Goal: Information Seeking & Learning: Learn about a topic

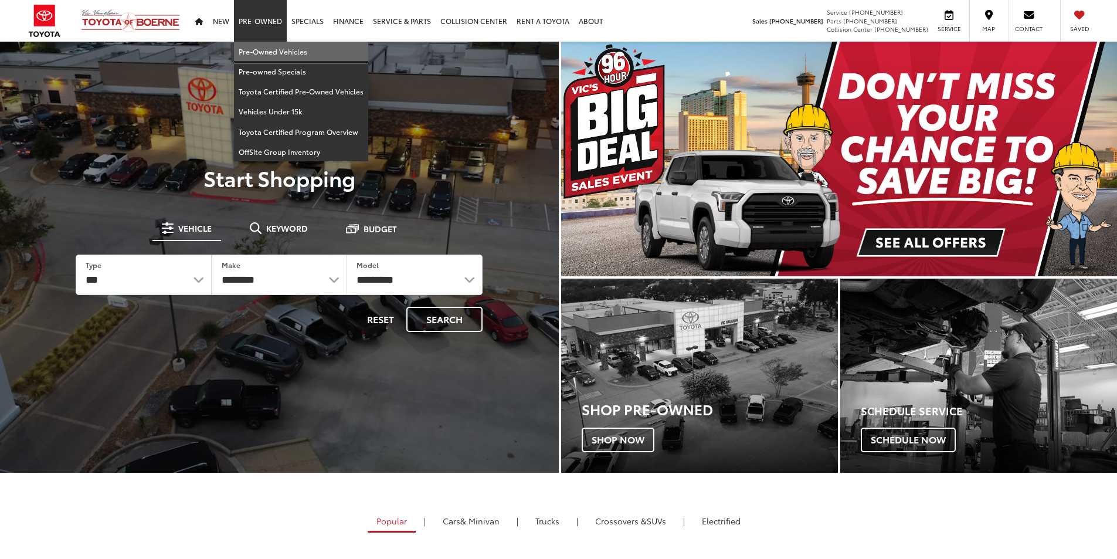
click at [274, 56] on link "Pre-Owned Vehicles" at bounding box center [301, 52] width 134 height 20
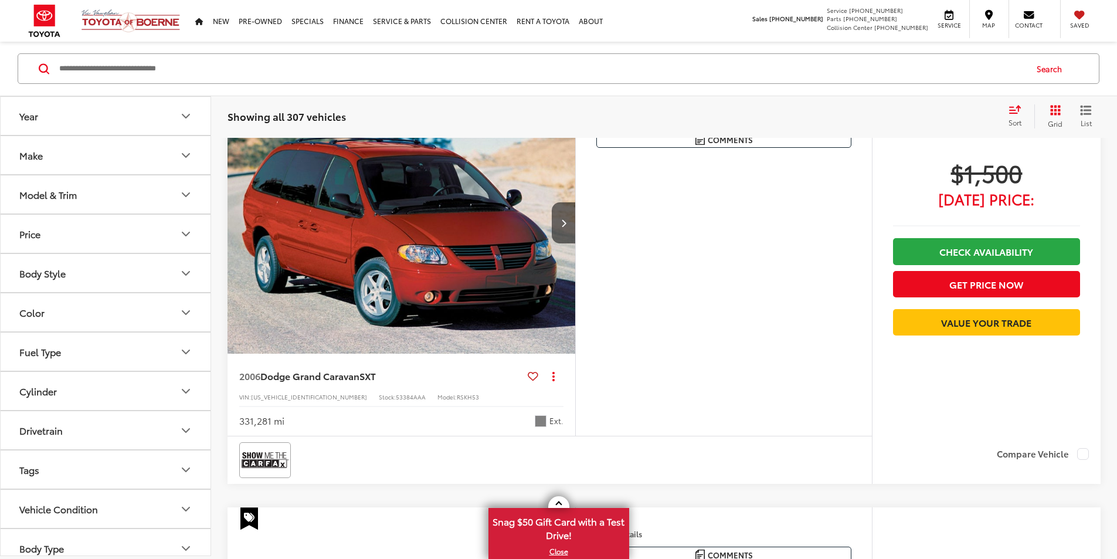
scroll to position [130, 0]
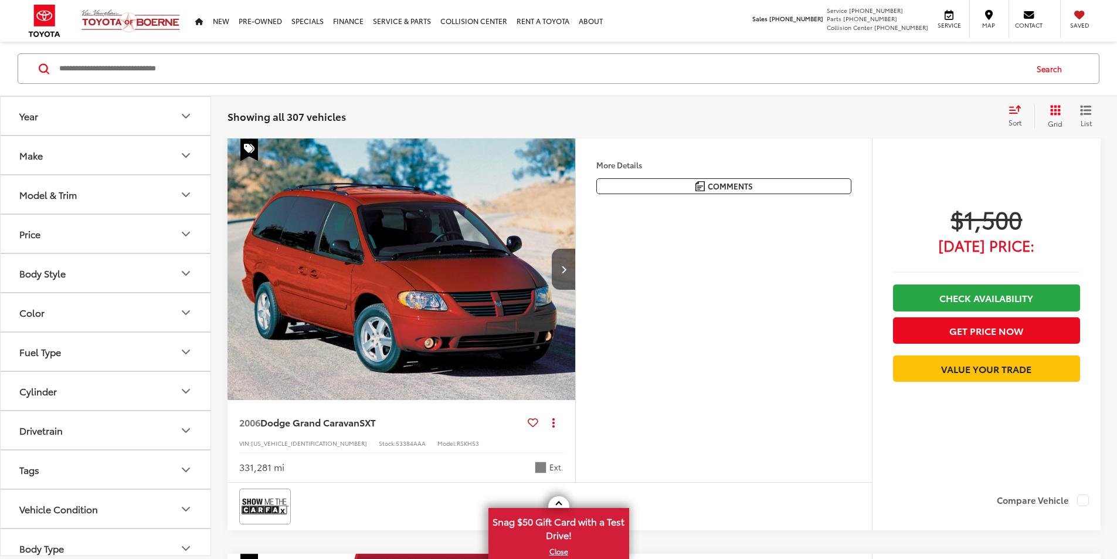
click at [183, 186] on button "Model & Trim" at bounding box center [106, 194] width 211 height 38
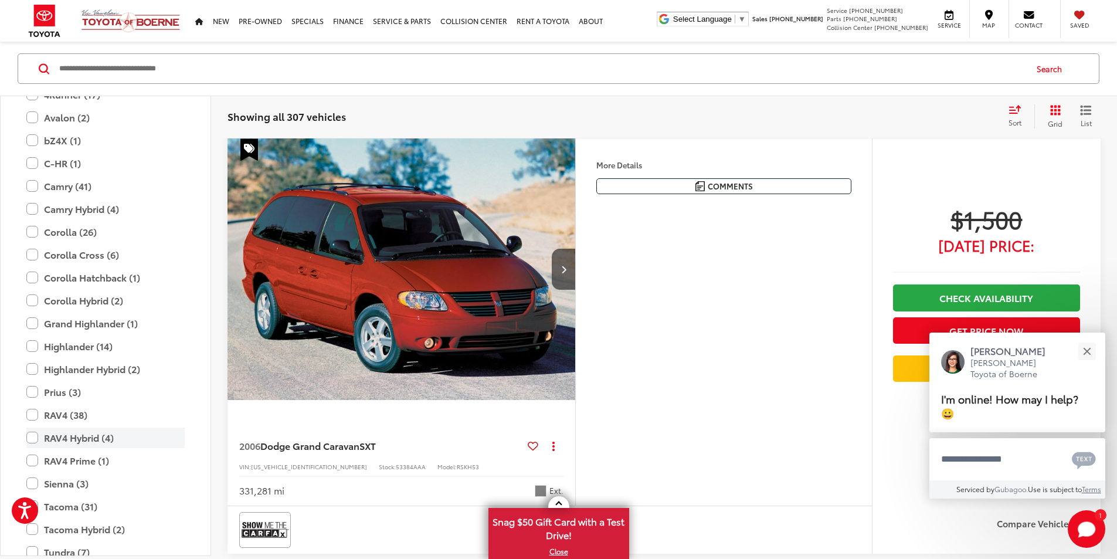
scroll to position [2110, 0]
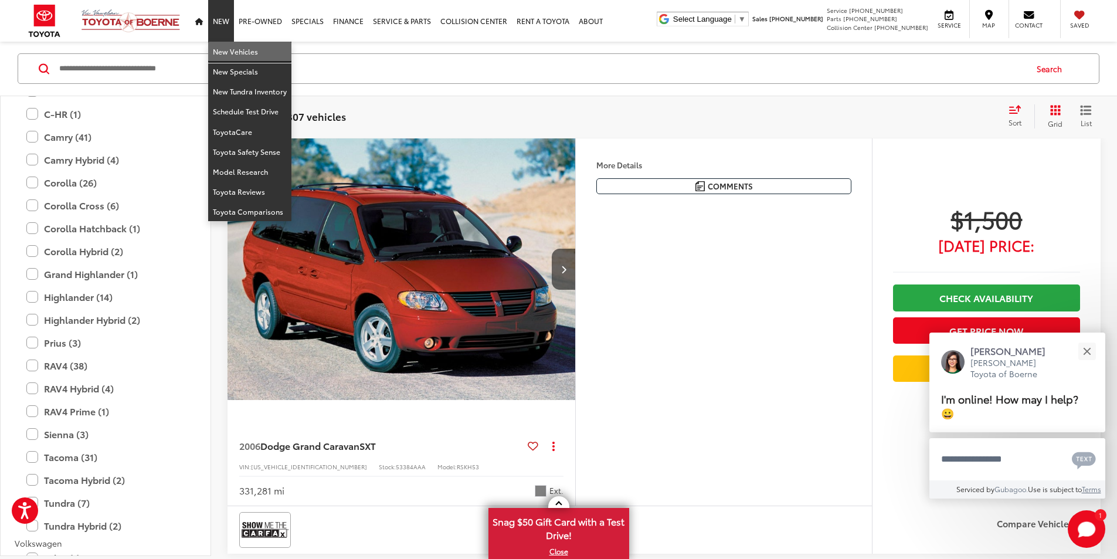
click at [227, 51] on link "New Vehicles" at bounding box center [249, 52] width 83 height 20
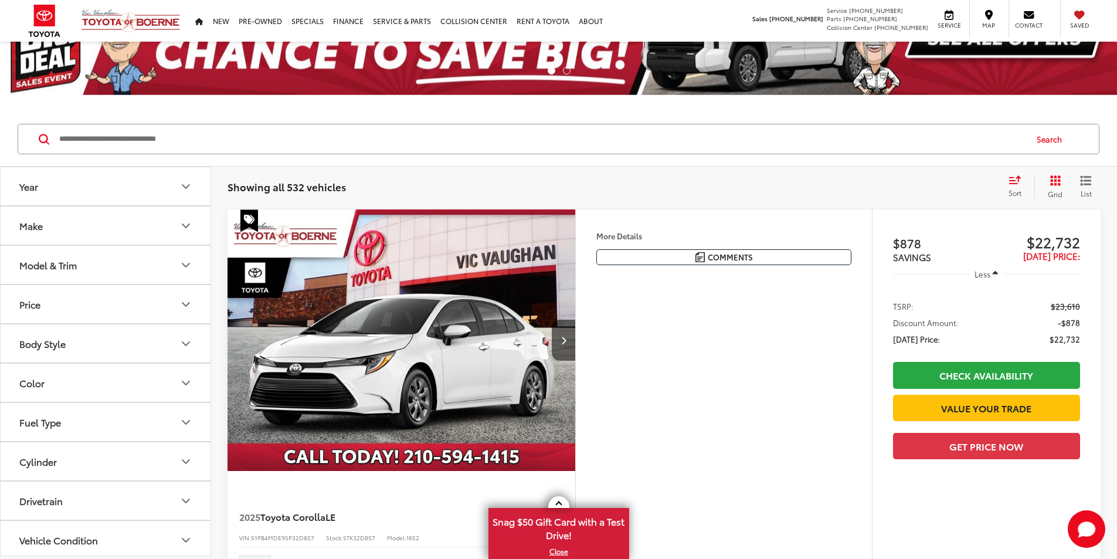
click at [188, 263] on icon "Model & Trim" at bounding box center [186, 265] width 14 height 14
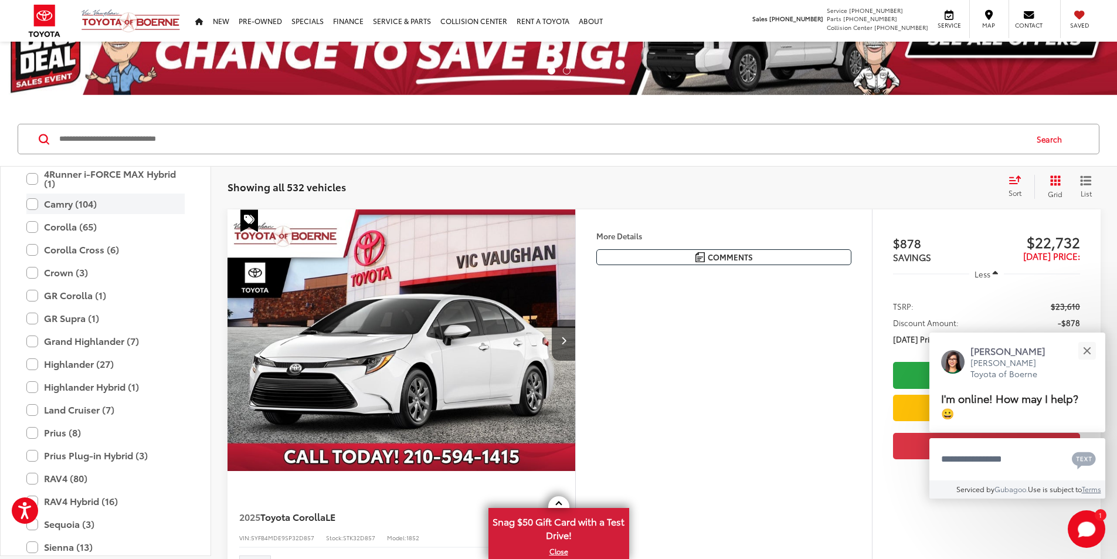
scroll to position [286, 0]
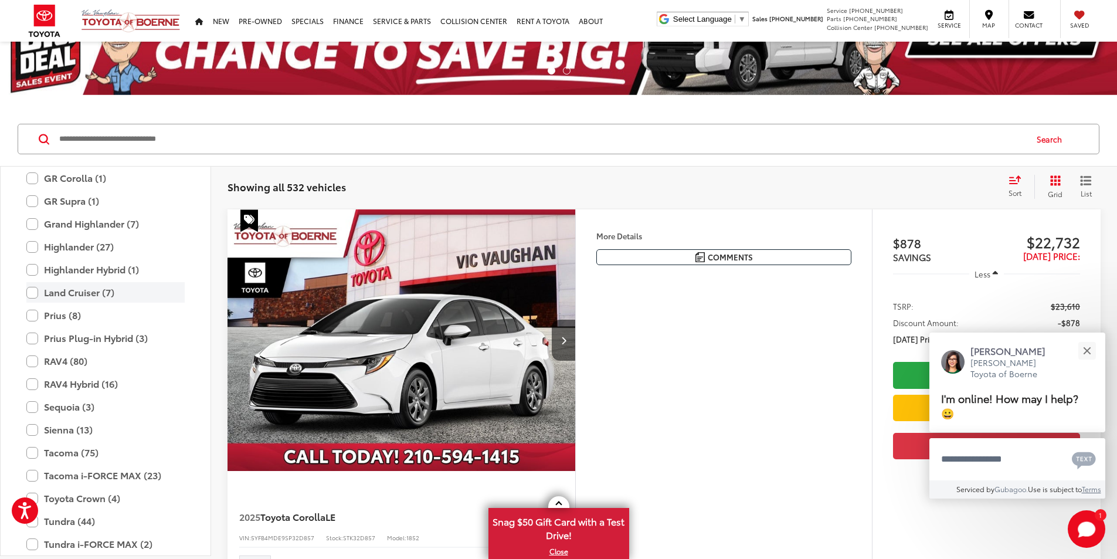
click at [114, 291] on label "Land Cruiser (7)" at bounding box center [105, 292] width 158 height 21
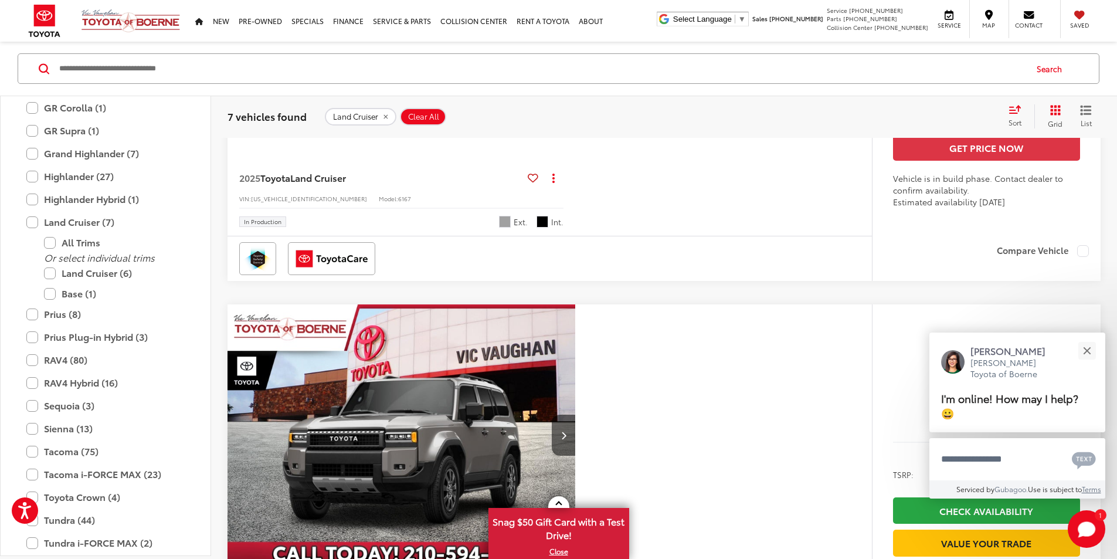
scroll to position [1817, 0]
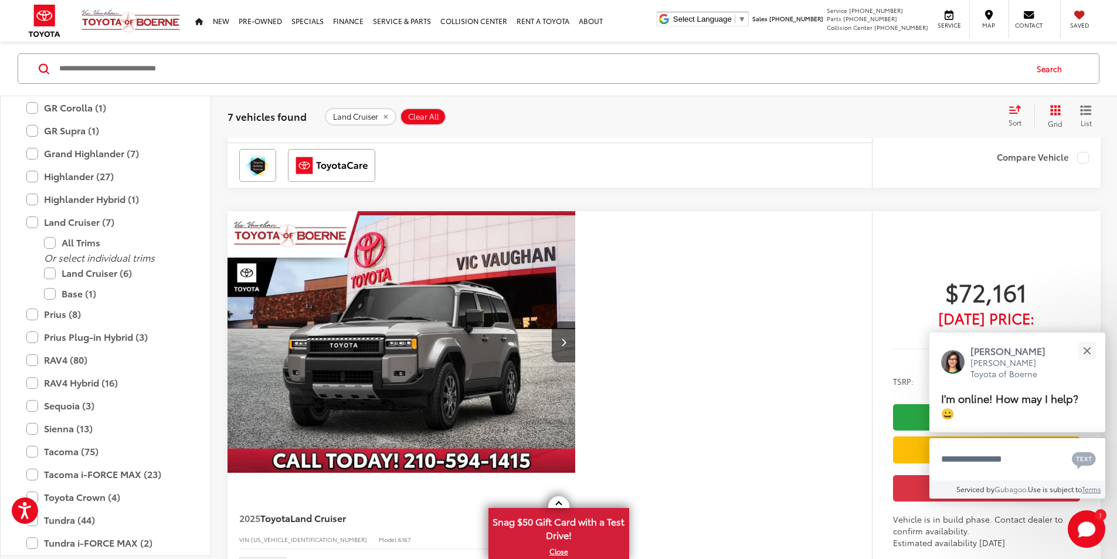
click at [575, 142] on div "2025 Toyota Land Cruiser Copy Link Share Print View Details VIN: JTEABFAJ4SK049…" at bounding box center [401, 102] width 348 height 80
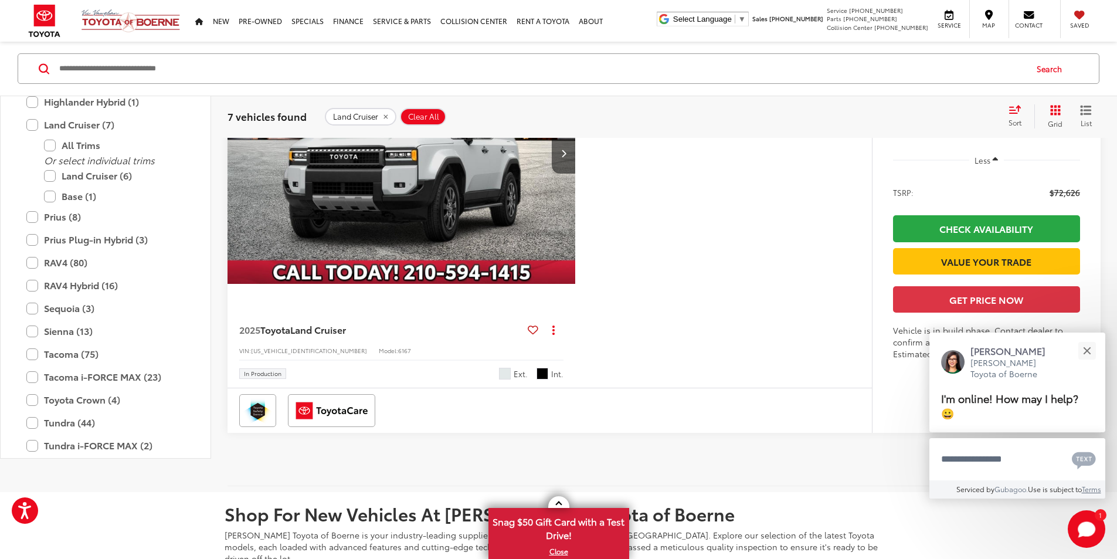
scroll to position [2872, 0]
click at [1080, 345] on button "Close" at bounding box center [1086, 350] width 25 height 25
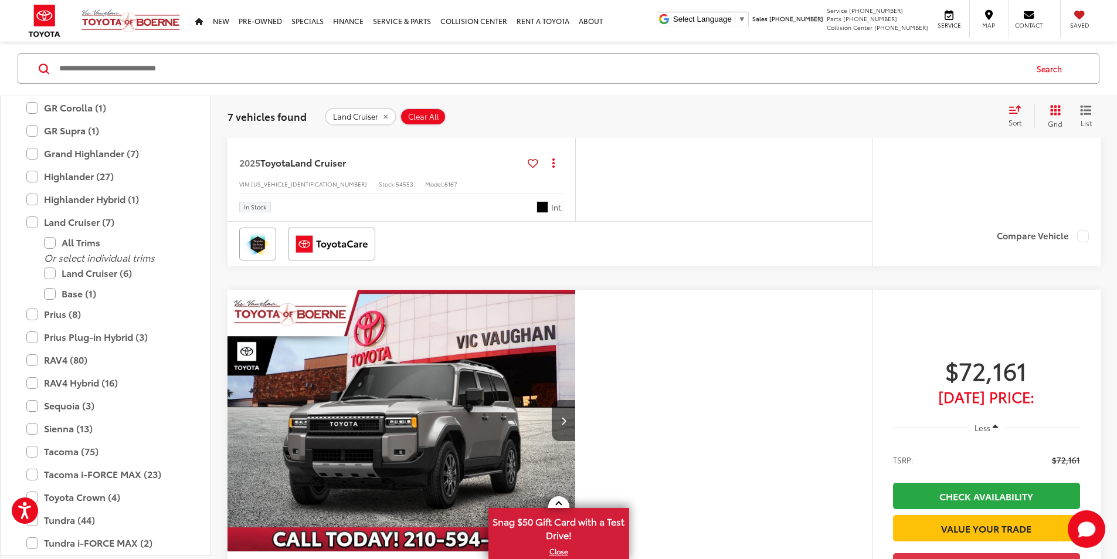
scroll to position [879, 0]
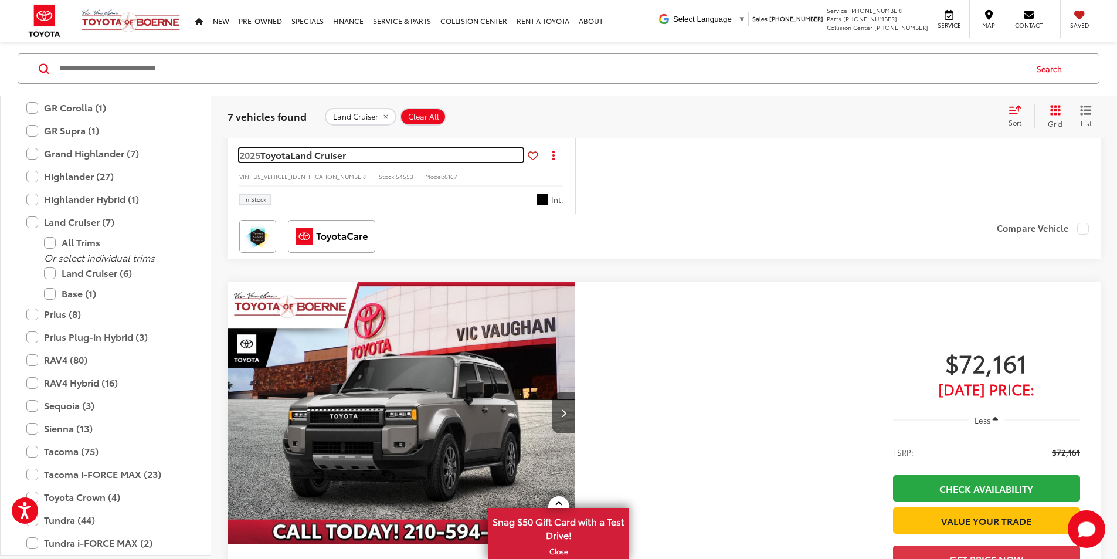
click at [320, 161] on span "Land Cruiser" at bounding box center [318, 154] width 56 height 13
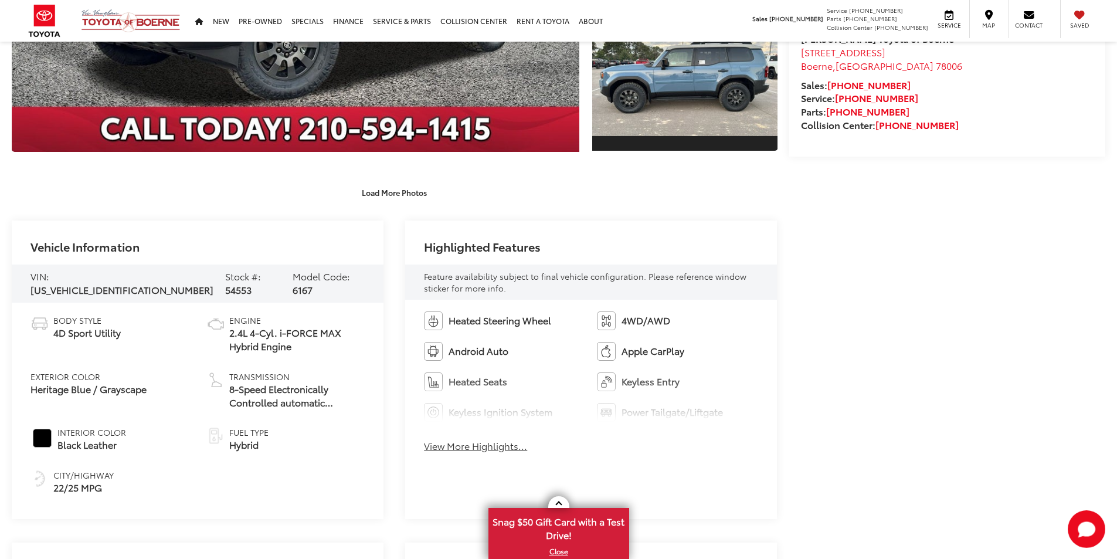
scroll to position [528, 0]
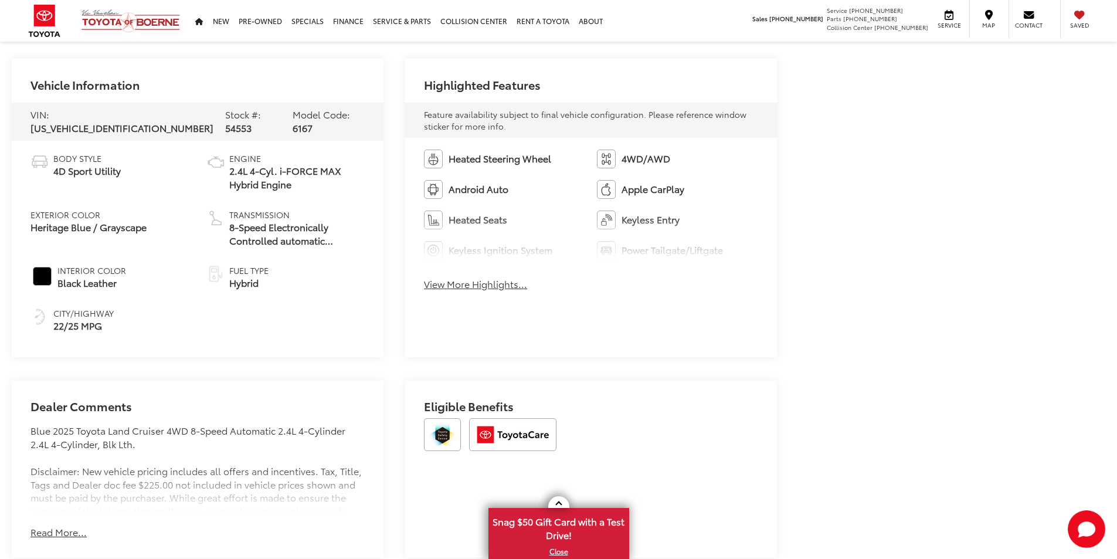
click at [482, 289] on button "View More Highlights..." at bounding box center [475, 283] width 103 height 13
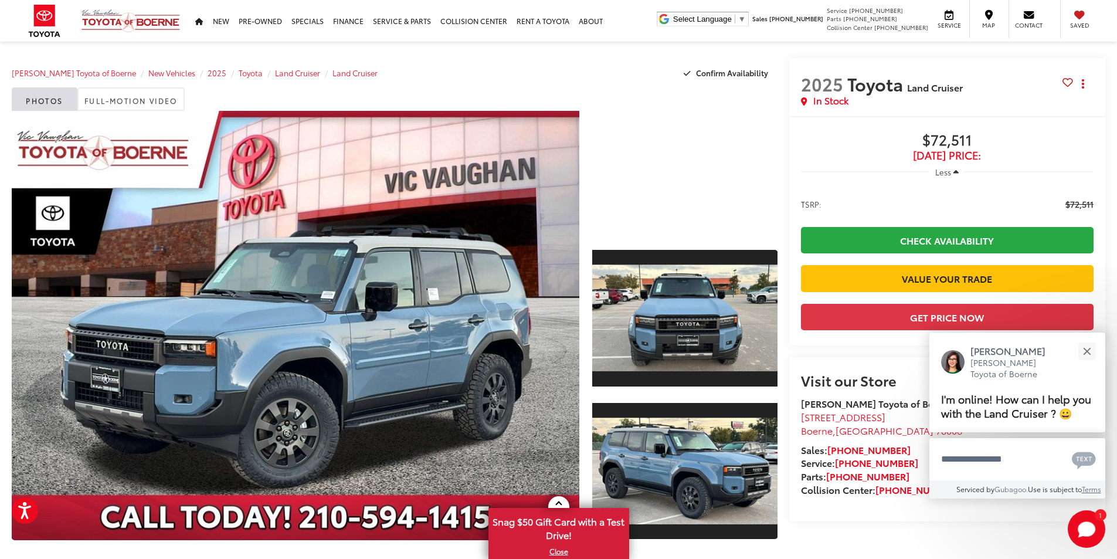
scroll to position [0, 0]
